Goal: Navigation & Orientation: Find specific page/section

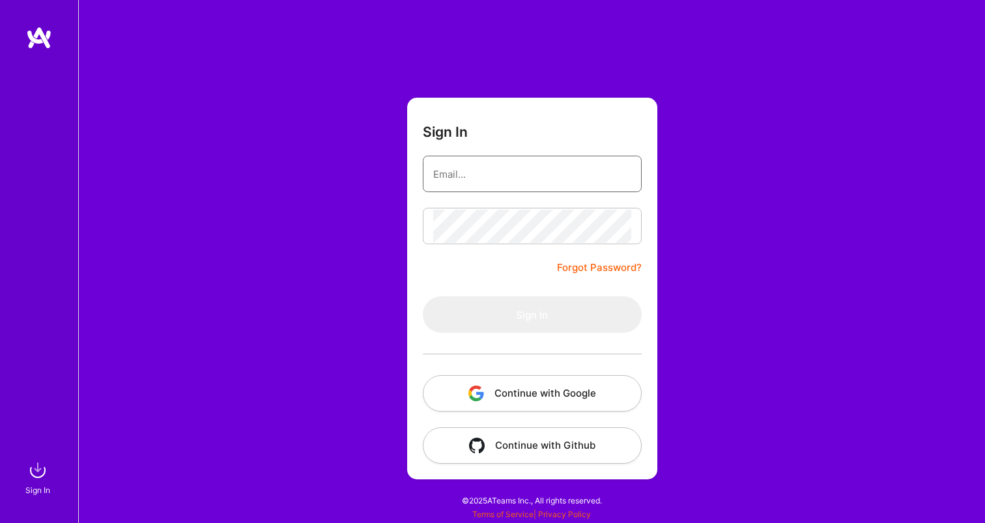
type input "[EMAIL_ADDRESS][DOMAIN_NAME]"
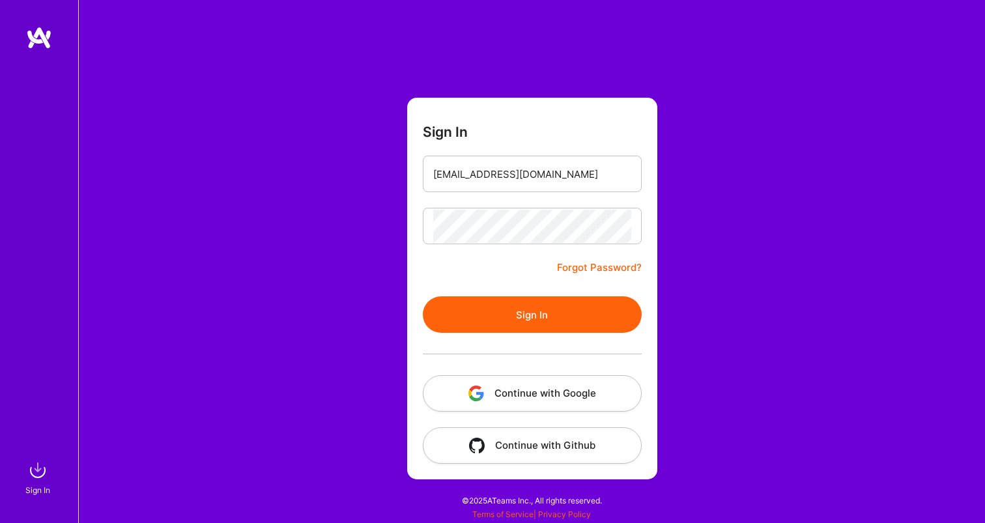
click at [491, 278] on form "Sign In [EMAIL_ADDRESS][DOMAIN_NAME] Forgot Password? Sign In Continue with Goo…" at bounding box center [532, 289] width 250 height 382
click at [485, 317] on button "Sign In" at bounding box center [532, 315] width 219 height 36
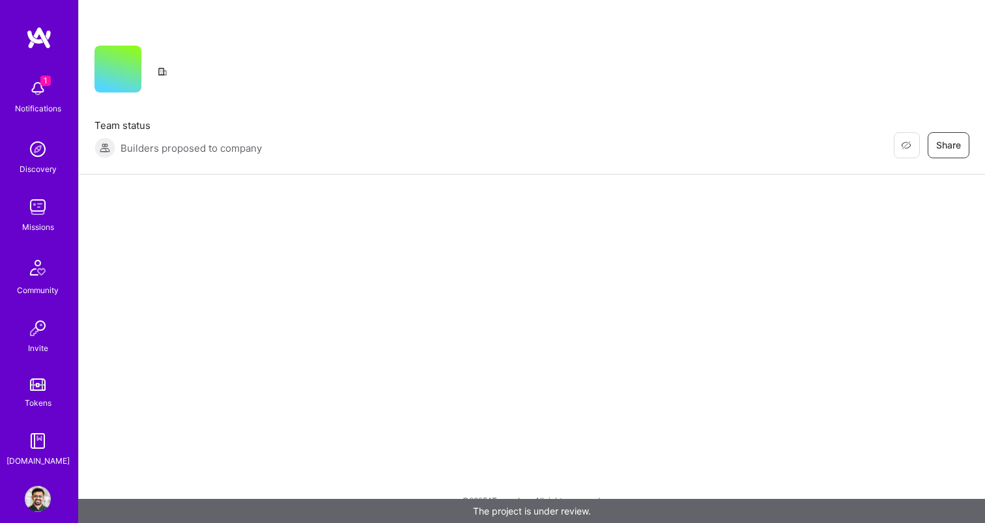
click at [48, 92] on img at bounding box center [38, 89] width 26 height 26
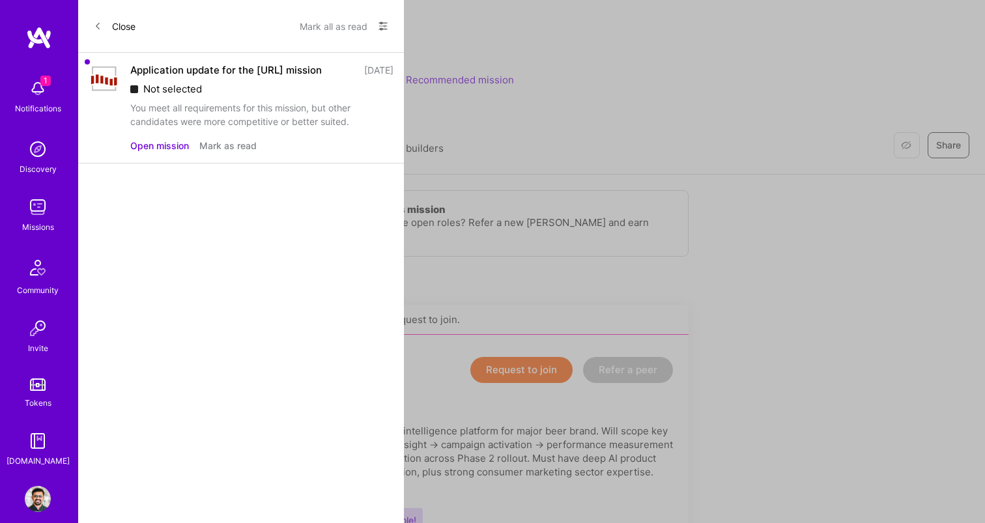
click at [216, 152] on button "Mark as read" at bounding box center [227, 146] width 57 height 14
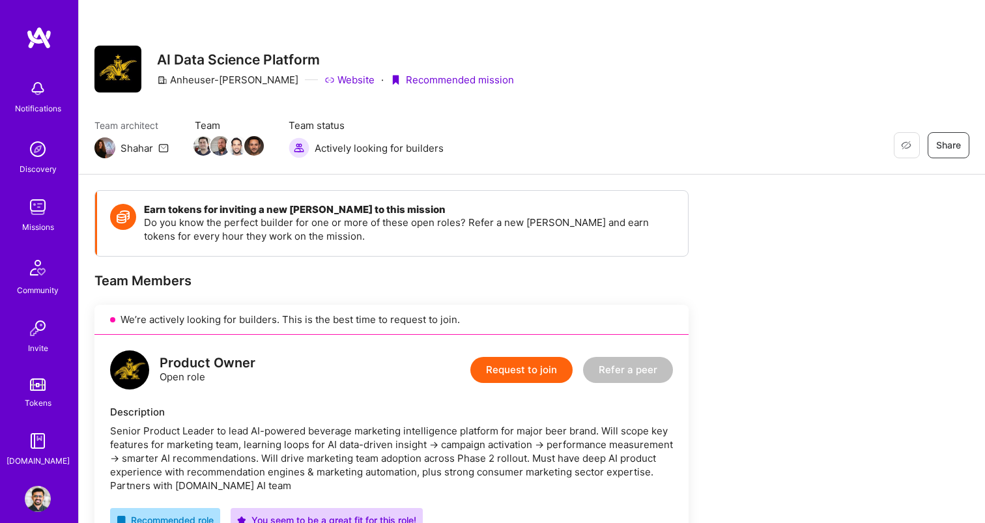
click at [54, 152] on link "Discovery" at bounding box center [37, 156] width 81 height 40
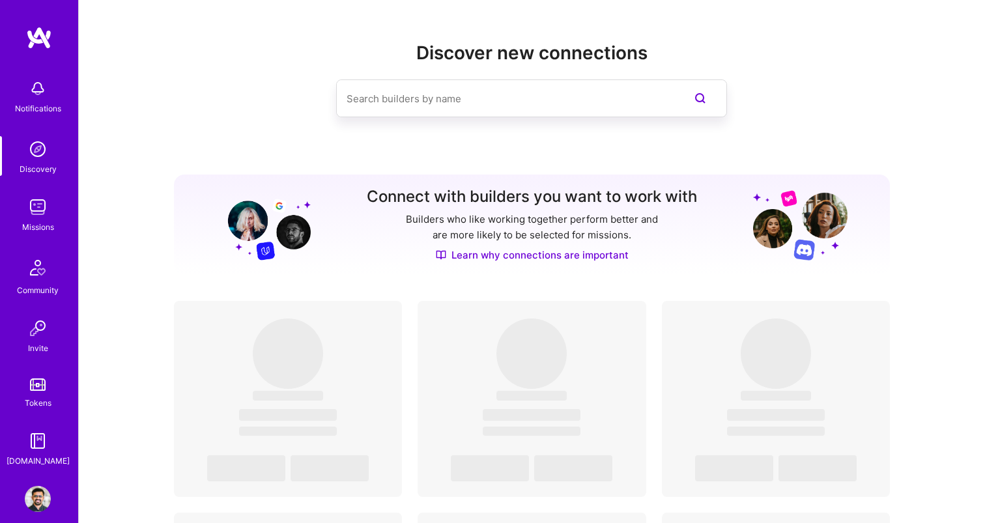
click at [44, 199] on img at bounding box center [38, 207] width 26 height 26
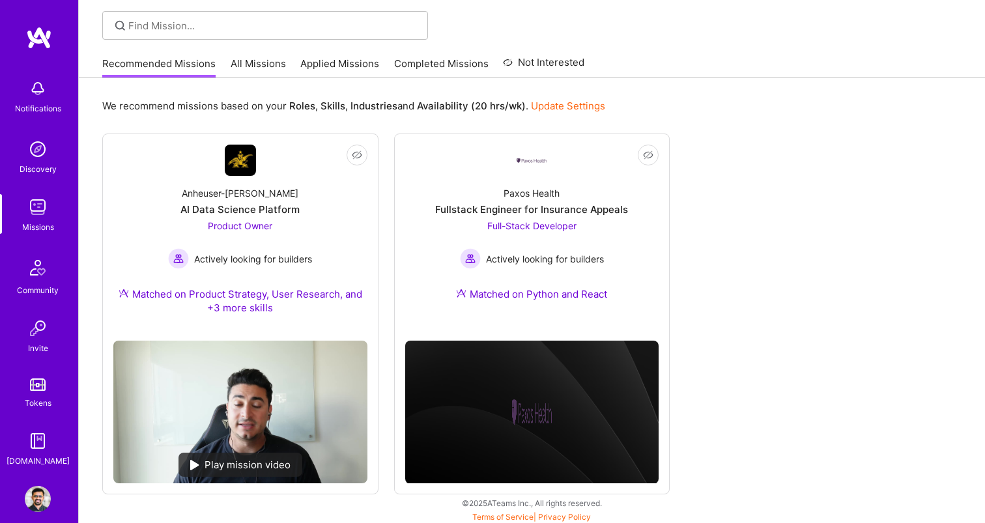
scroll to position [89, 0]
